Goal: Transaction & Acquisition: Purchase product/service

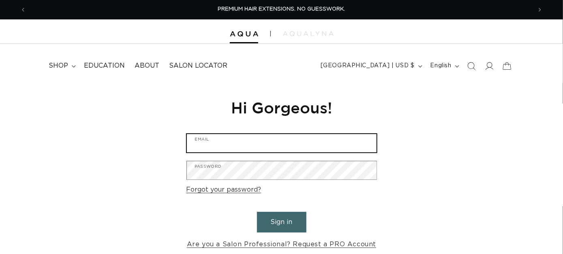
type input "theaology@gmail.com"
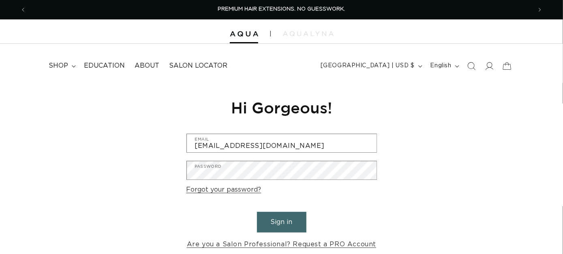
drag, startPoint x: 0, startPoint y: 0, endPoint x: 286, endPoint y: 214, distance: 357.0
click at [286, 214] on button "Sign in" at bounding box center [281, 222] width 49 height 21
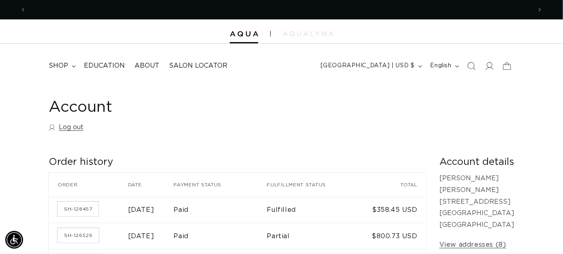
scroll to position [0, 505]
click at [59, 62] on span "shop" at bounding box center [58, 66] width 19 height 9
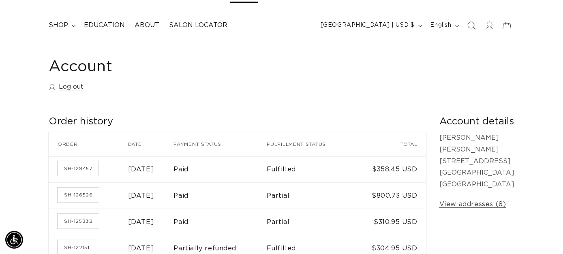
scroll to position [0, 1010]
click at [53, 25] on span "shop" at bounding box center [58, 25] width 19 height 9
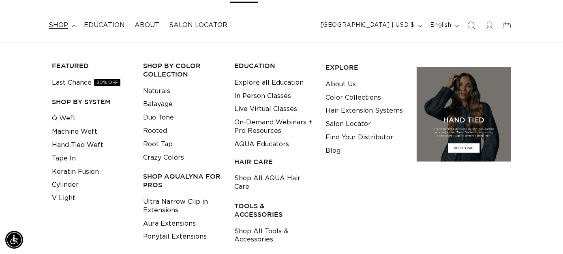
scroll to position [0, 0]
click at [61, 157] on link "Tape In" at bounding box center [64, 158] width 24 height 13
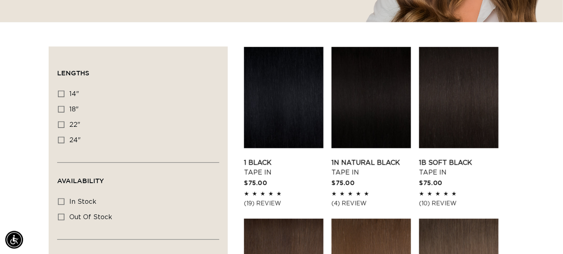
scroll to position [0, 505]
click at [63, 109] on icon at bounding box center [61, 109] width 6 height 6
click at [63, 109] on input "18" 18" (49 products)" at bounding box center [61, 109] width 6 height 6
checkbox input "true"
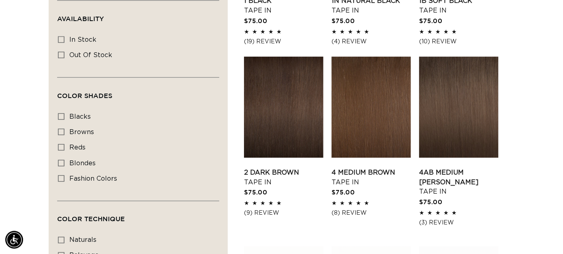
scroll to position [0, 1010]
click at [375, 15] on link "1N Natural Black Tape In" at bounding box center [370, 5] width 79 height 19
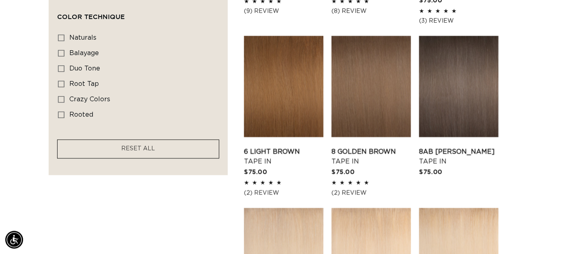
click at [191, 201] on aside "Filter: Lengths (1) Lengths 14" 14" (35 products) 18" 18" (49 products) 22" 24"…" at bounding box center [138, 227] width 179 height 1090
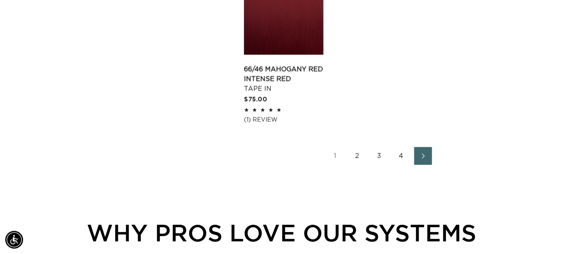
click at [353, 158] on link "2" at bounding box center [357, 156] width 18 height 18
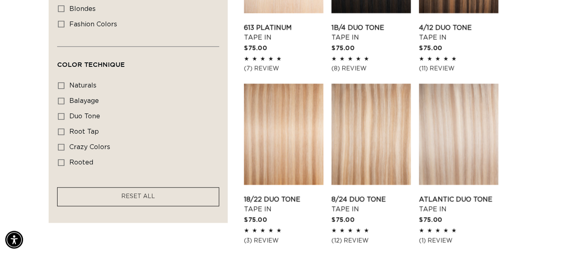
scroll to position [608, 0]
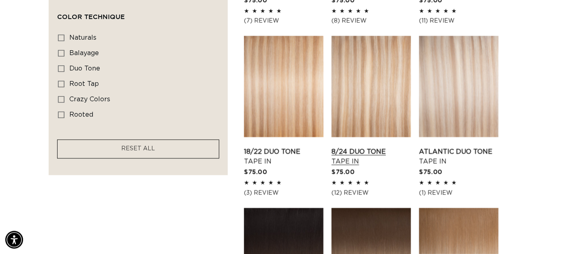
click at [367, 147] on link "8/24 Duo Tone Tape In" at bounding box center [370, 156] width 79 height 19
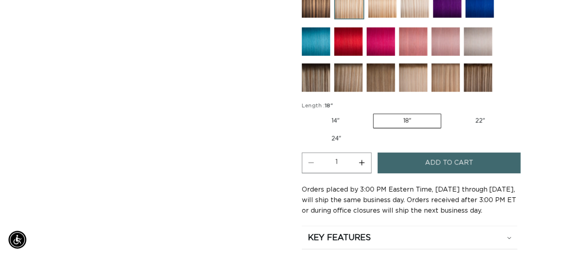
scroll to position [0, 505]
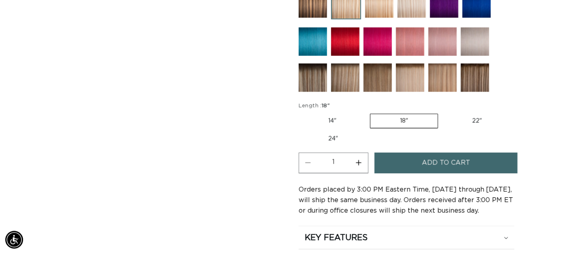
click at [404, 114] on label "18" Variant sold out or unavailable" at bounding box center [404, 121] width 68 height 15
click at [370, 113] on input "18" Variant sold out or unavailable" at bounding box center [370, 112] width 0 height 0
click at [433, 166] on span "Add to cart" at bounding box center [446, 163] width 48 height 21
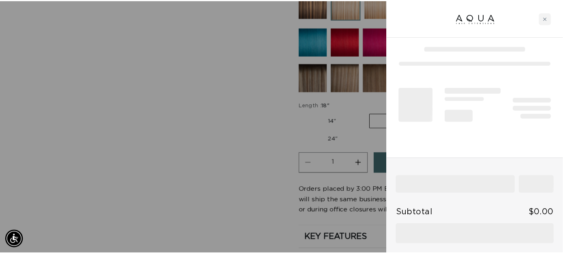
scroll to position [0, 1022]
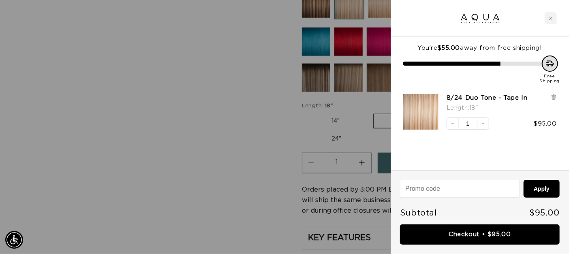
click at [209, 183] on div at bounding box center [284, 127] width 569 height 254
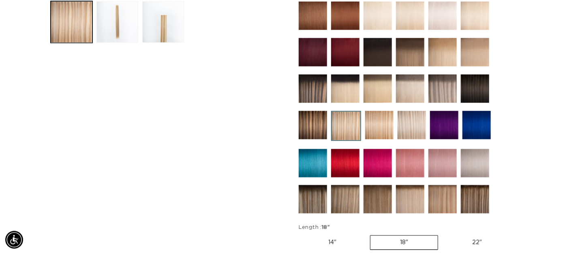
scroll to position [0, 1010]
click at [413, 192] on img at bounding box center [410, 199] width 28 height 28
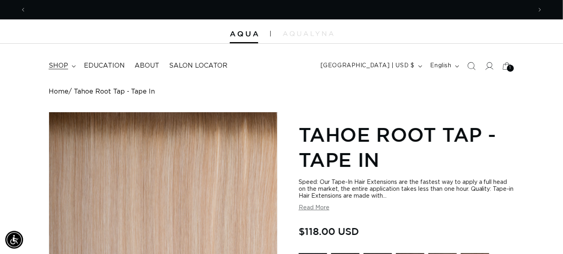
scroll to position [0, 1010]
click at [59, 92] on link "Home" at bounding box center [59, 92] width 20 height 8
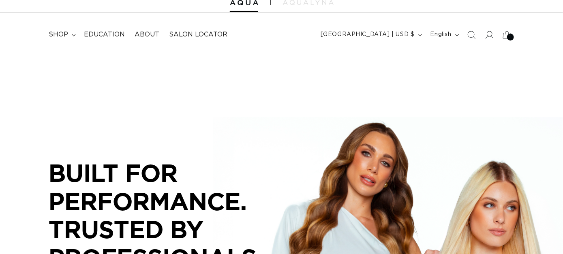
scroll to position [41, 0]
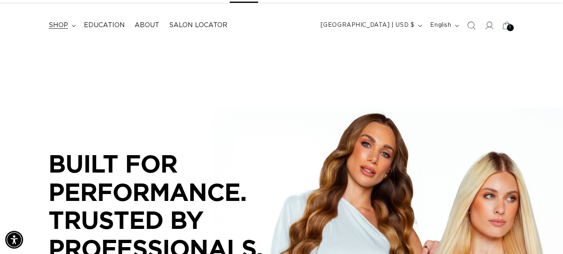
click at [62, 23] on span "shop" at bounding box center [58, 25] width 19 height 9
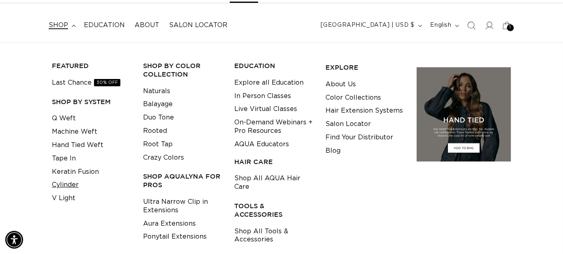
scroll to position [0, 505]
click at [67, 154] on link "Tape In" at bounding box center [64, 158] width 24 height 13
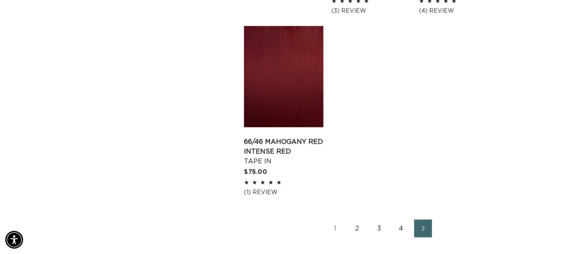
scroll to position [1215, 0]
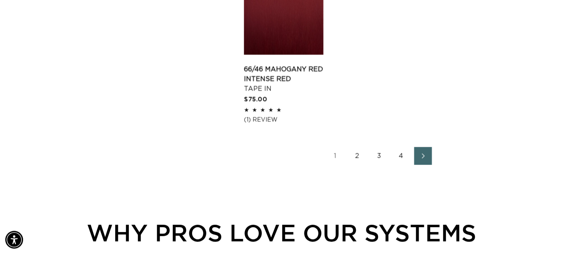
click at [376, 156] on link "3" at bounding box center [379, 156] width 18 height 18
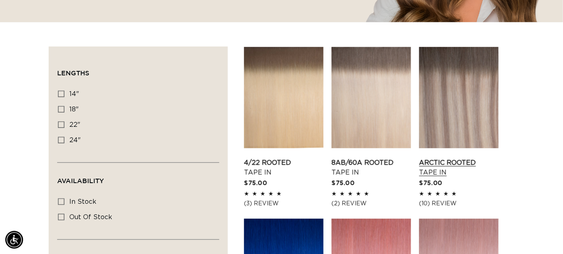
scroll to position [0, 505]
click at [370, 158] on link "8AB/60A Rooted Tape In" at bounding box center [370, 167] width 79 height 19
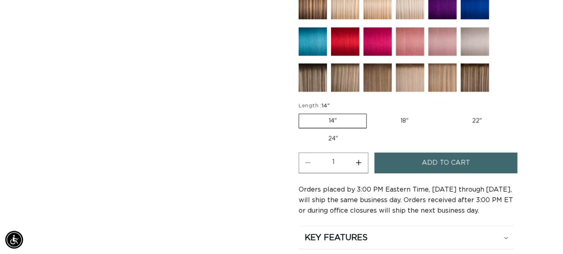
click at [396, 116] on fieldset "Length : 14" 14" Variant sold out or unavailable 18" Variant sold out or unavai…" at bounding box center [405, 124] width 215 height 45
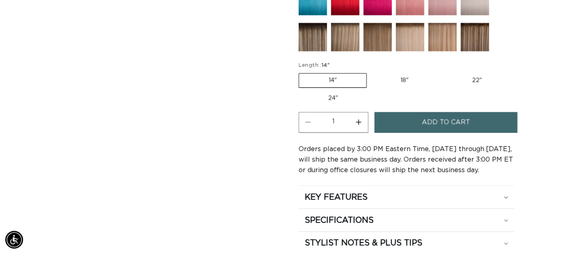
scroll to position [0, 505]
click at [405, 75] on label "18" Variant sold out or unavailable" at bounding box center [404, 81] width 67 height 14
click at [371, 72] on input "18" Variant sold out or unavailable" at bounding box center [371, 72] width 0 height 0
radio input "true"
click at [357, 119] on button "Increase quantity for 8AB/60A Rooted - Tape In" at bounding box center [359, 122] width 18 height 21
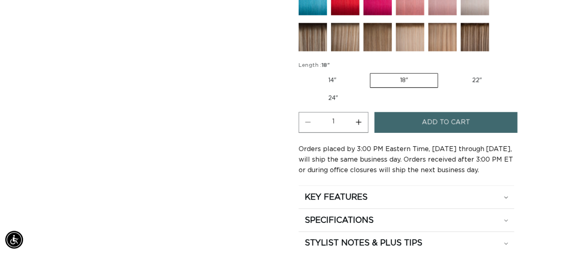
type input "2"
click at [435, 116] on span "Add to cart" at bounding box center [446, 122] width 48 height 21
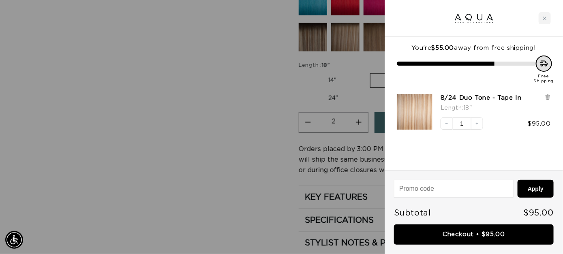
scroll to position [0, 1022]
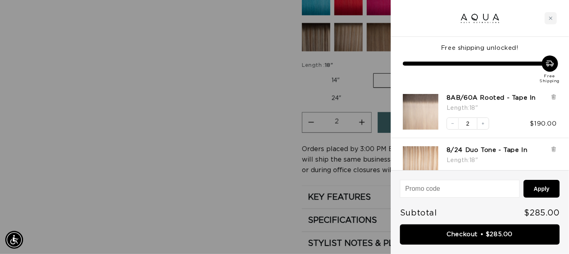
click at [227, 192] on div at bounding box center [284, 127] width 569 height 254
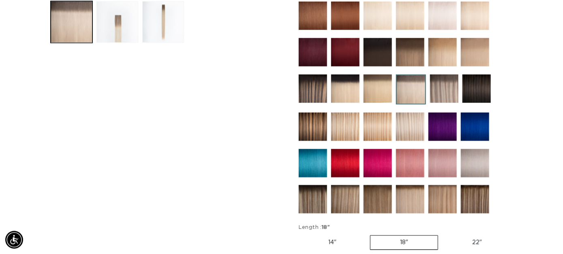
scroll to position [0, 0]
click at [311, 199] on img at bounding box center [312, 199] width 28 height 28
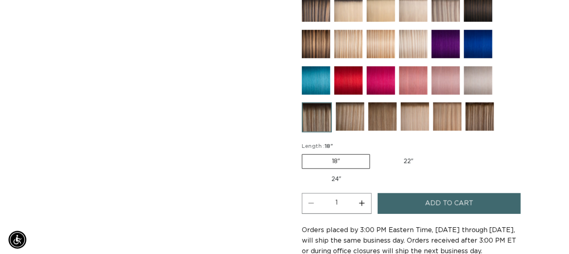
scroll to position [0, 505]
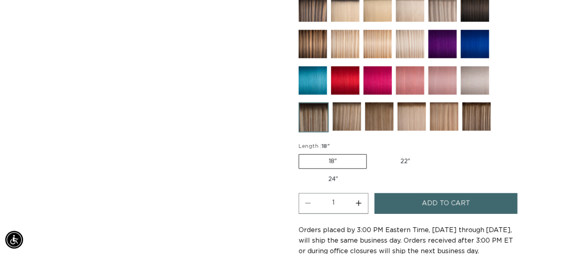
click at [422, 193] on span "Add to cart" at bounding box center [446, 203] width 48 height 21
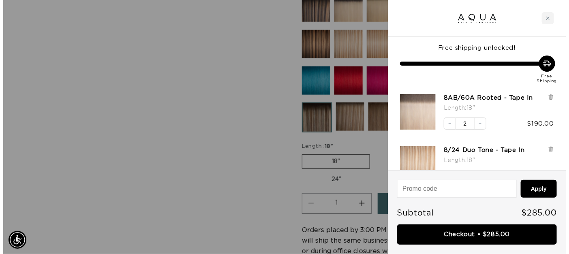
scroll to position [0, 511]
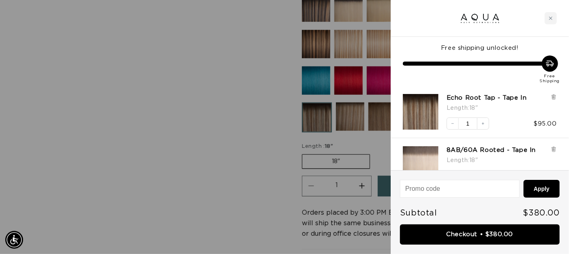
click at [226, 187] on div at bounding box center [284, 127] width 569 height 254
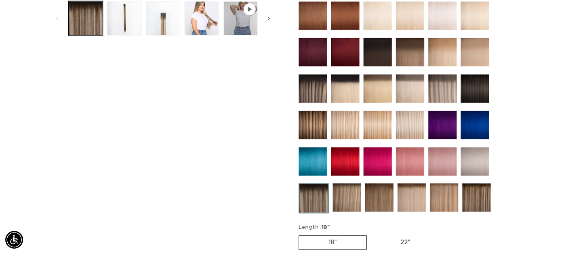
scroll to position [0, 0]
click at [350, 198] on img at bounding box center [347, 197] width 28 height 28
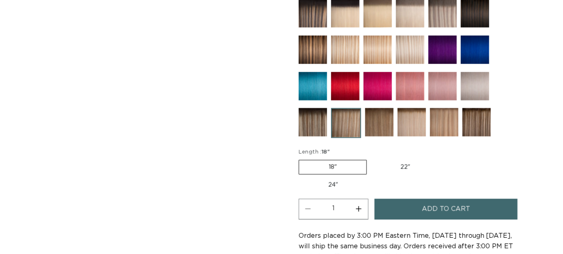
scroll to position [405, 0]
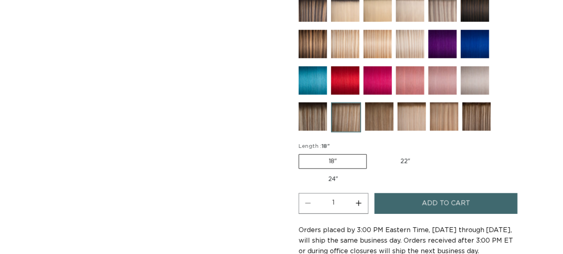
click at [443, 193] on span "Add to cart" at bounding box center [446, 203] width 48 height 21
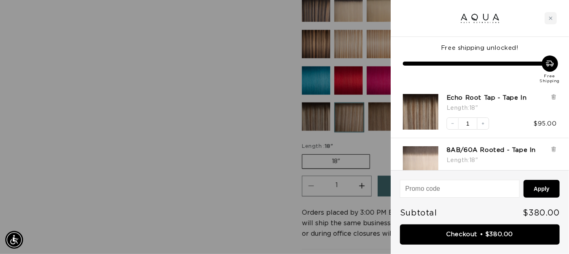
scroll to position [0, 511]
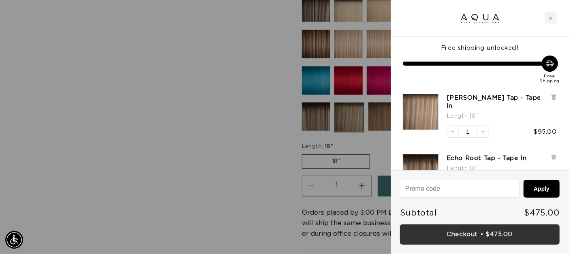
click at [480, 231] on link "Checkout • $475.00" at bounding box center [480, 234] width 160 height 21
